Goal: Entertainment & Leisure: Consume media (video, audio)

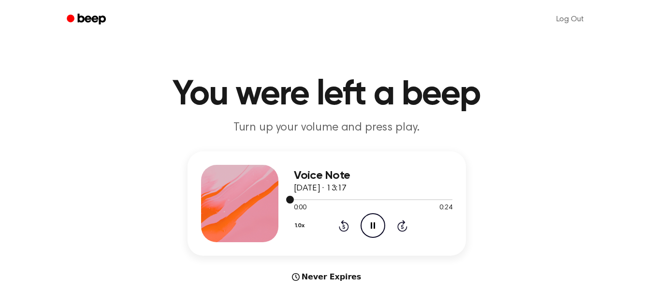
click at [297, 199] on div at bounding box center [373, 199] width 158 height 8
click at [291, 199] on span at bounding box center [295, 200] width 8 height 8
click at [372, 227] on icon "Pause Audio" at bounding box center [372, 225] width 25 height 25
click at [372, 227] on icon at bounding box center [373, 225] width 5 height 6
click at [372, 227] on icon "Pause Audio" at bounding box center [372, 225] width 25 height 25
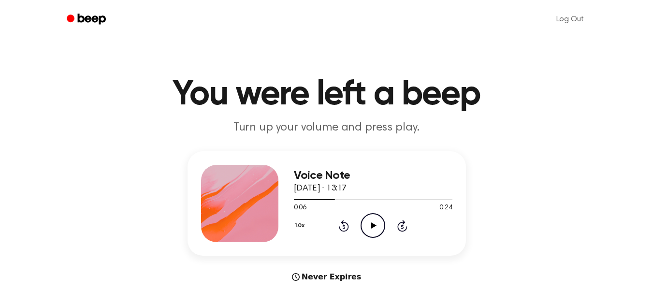
click at [372, 227] on icon at bounding box center [373, 225] width 5 height 6
click at [372, 227] on icon "Pause Audio" at bounding box center [372, 225] width 25 height 25
click at [372, 227] on icon at bounding box center [373, 225] width 5 height 6
click at [372, 227] on icon "Pause Audio" at bounding box center [372, 225] width 25 height 25
click at [372, 227] on icon at bounding box center [373, 225] width 5 height 6
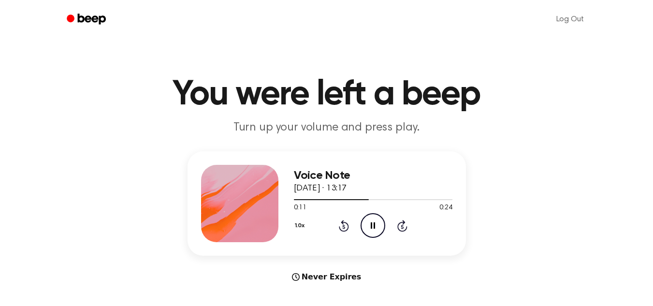
click at [372, 227] on icon "Pause Audio" at bounding box center [372, 225] width 25 height 25
click at [372, 227] on icon at bounding box center [373, 225] width 5 height 6
click at [372, 227] on icon "Pause Audio" at bounding box center [372, 225] width 25 height 25
click at [372, 227] on icon at bounding box center [373, 225] width 5 height 6
click at [372, 227] on icon "Pause Audio" at bounding box center [372, 225] width 25 height 25
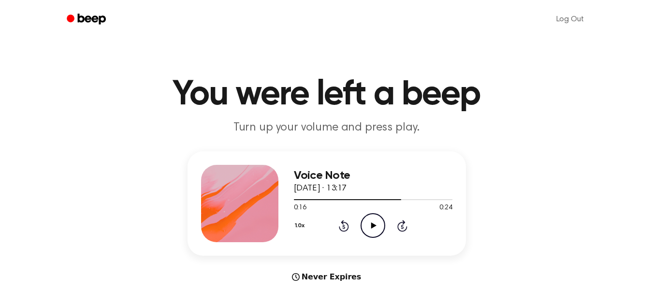
click at [372, 227] on icon at bounding box center [373, 225] width 5 height 6
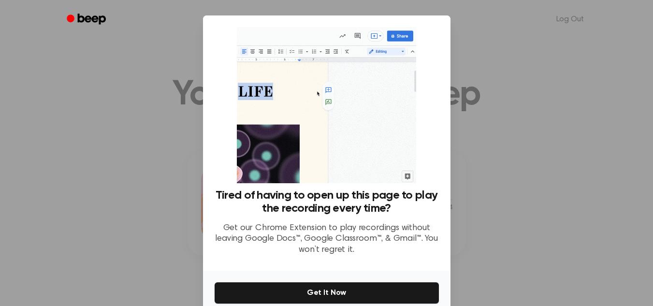
click at [488, 168] on div at bounding box center [326, 153] width 653 height 306
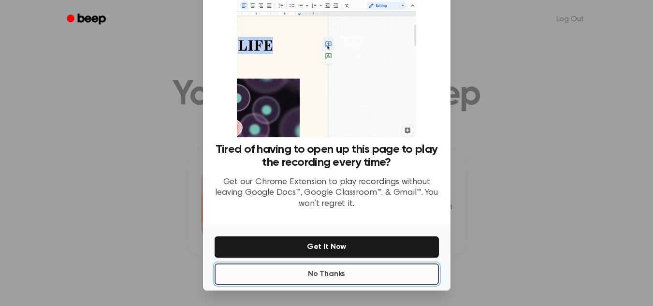
click at [322, 269] on button "No Thanks" at bounding box center [326, 273] width 224 height 21
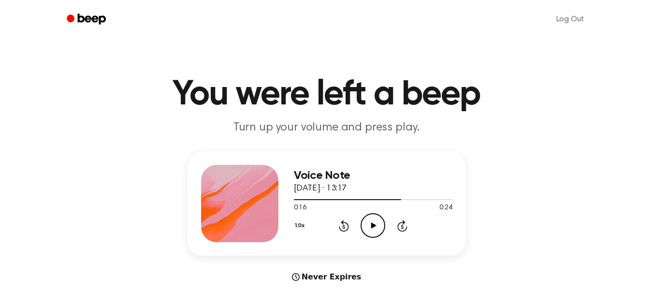
click at [373, 226] on icon at bounding box center [373, 225] width 5 height 6
click at [373, 226] on icon at bounding box center [372, 225] width 4 height 6
click at [373, 226] on icon at bounding box center [373, 225] width 5 height 6
click at [373, 226] on icon at bounding box center [372, 225] width 4 height 6
click at [373, 226] on icon at bounding box center [373, 225] width 5 height 6
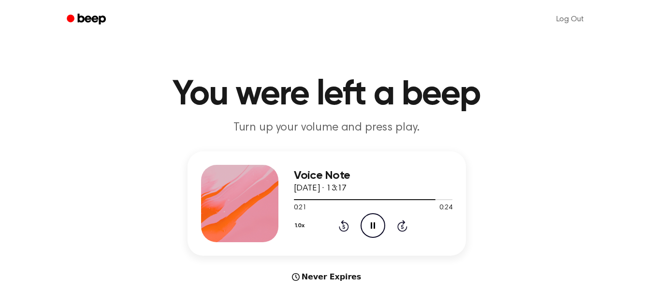
click at [373, 226] on icon at bounding box center [372, 225] width 4 height 6
click at [373, 226] on icon at bounding box center [373, 225] width 5 height 6
click at [373, 226] on icon at bounding box center [372, 225] width 4 height 6
click at [373, 226] on icon at bounding box center [373, 225] width 5 height 6
click at [428, 201] on div at bounding box center [373, 199] width 158 height 8
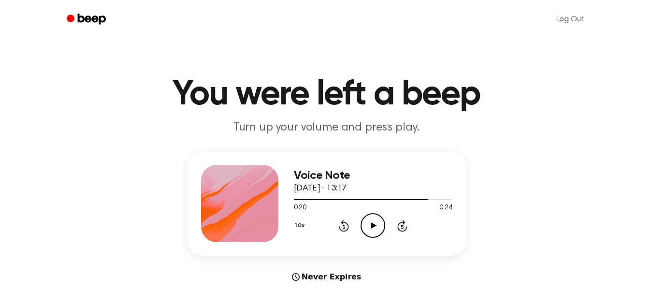
click at [376, 225] on icon "Play Audio" at bounding box center [372, 225] width 25 height 25
click at [376, 225] on icon "Pause Audio" at bounding box center [372, 225] width 25 height 25
click at [370, 226] on icon "Play Audio" at bounding box center [372, 225] width 25 height 25
click at [401, 226] on icon at bounding box center [402, 227] width 2 height 4
click at [343, 226] on icon "Rewind 5 seconds" at bounding box center [343, 225] width 11 height 13
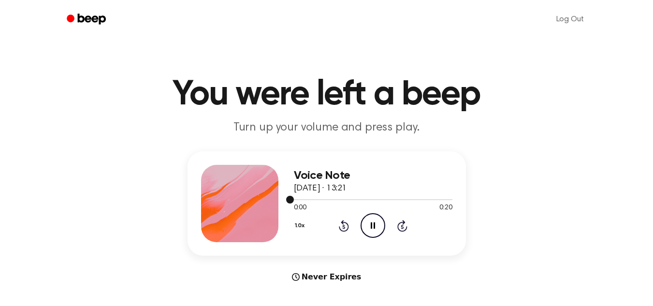
click at [305, 199] on div at bounding box center [373, 199] width 158 height 1
click at [293, 198] on span at bounding box center [290, 200] width 8 height 8
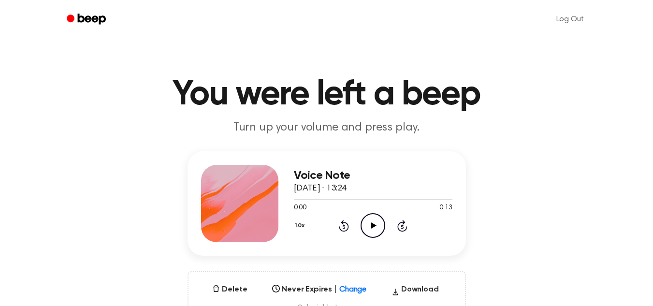
click at [373, 228] on icon "Play Audio" at bounding box center [372, 225] width 25 height 25
click at [373, 223] on icon "Play Audio" at bounding box center [372, 225] width 25 height 25
click at [374, 226] on icon at bounding box center [373, 225] width 5 height 6
click at [374, 226] on icon at bounding box center [372, 225] width 4 height 6
click at [291, 198] on div "Voice Note 24 August 2025 · 13:24 0:03 0:13 Your browser does not support the […" at bounding box center [326, 203] width 278 height 104
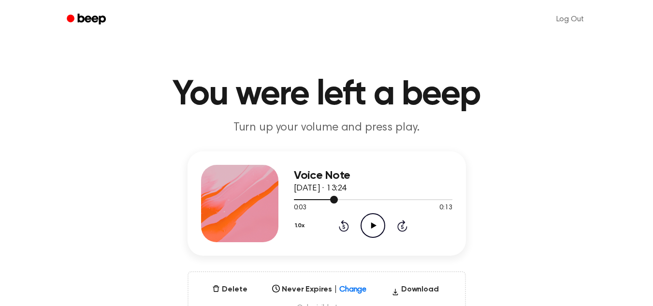
click at [294, 199] on div at bounding box center [373, 199] width 158 height 8
click at [371, 225] on icon at bounding box center [373, 225] width 5 height 6
click at [292, 201] on div "Voice Note 24 August 2025 · 13:24 0:05 0:13 Your browser does not support the […" at bounding box center [326, 203] width 278 height 104
click at [293, 199] on div "Voice Note 24 August 2025 · 13:24 0:06 0:13 Your browser does not support the […" at bounding box center [326, 203] width 278 height 104
click at [295, 199] on div at bounding box center [341, 199] width 94 height 1
